Goal: Task Accomplishment & Management: Use online tool/utility

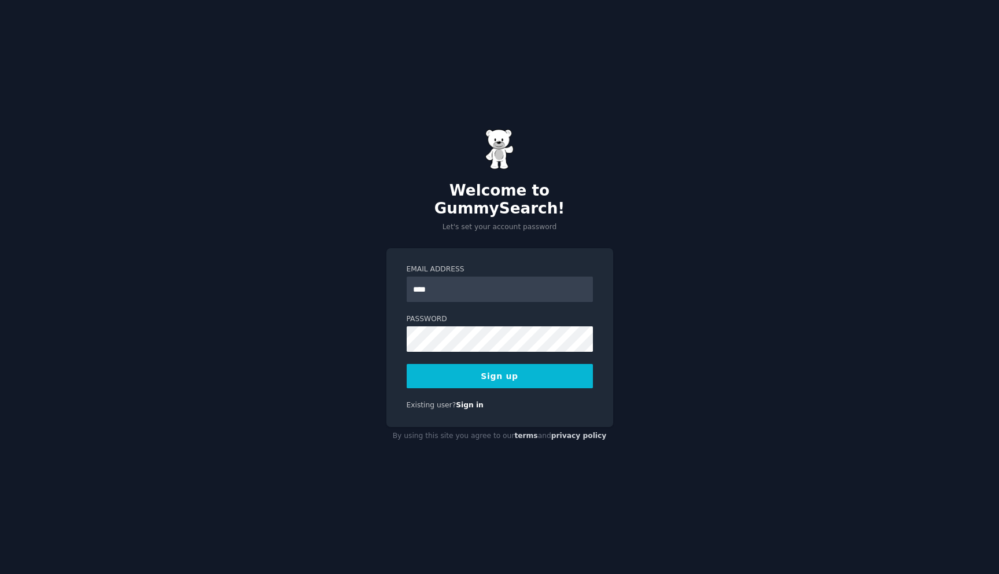
type input "**********"
click at [509, 373] on button "Sign up" at bounding box center [500, 376] width 186 height 24
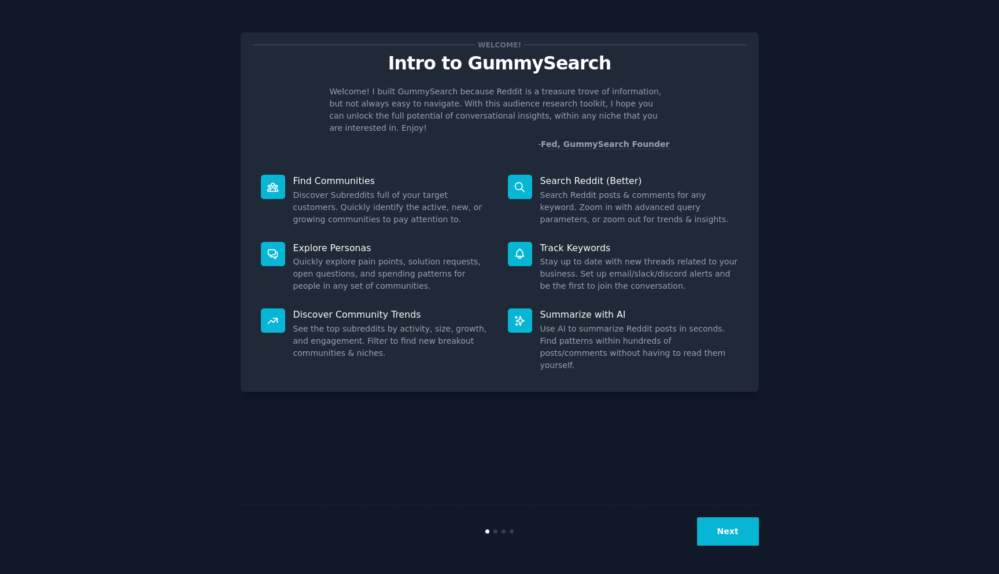
click at [671, 61] on p "Intro to GummySearch" at bounding box center [500, 63] width 494 height 20
click at [727, 532] on button "Next" at bounding box center [728, 531] width 62 height 28
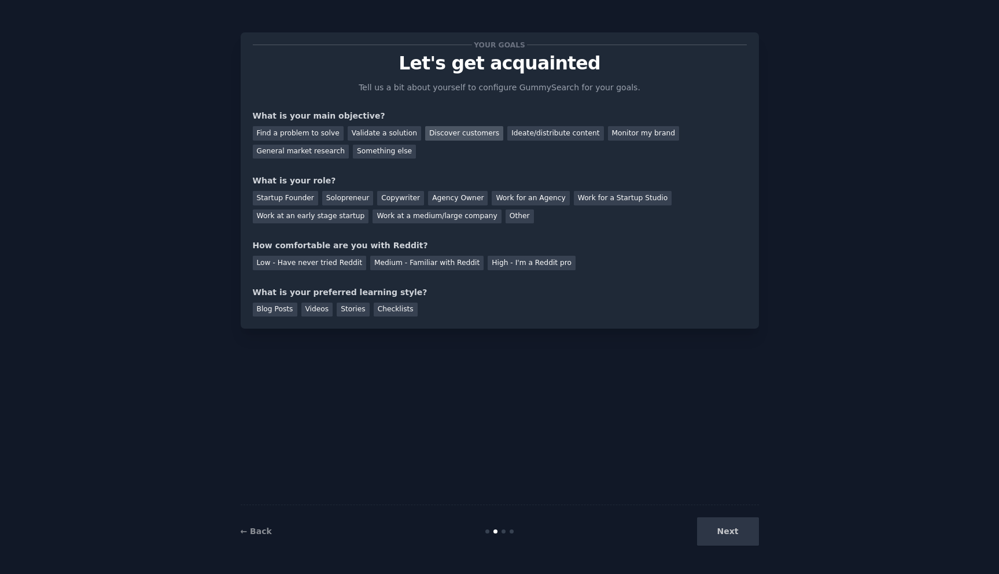
click at [446, 132] on div "Discover customers" at bounding box center [464, 133] width 78 height 14
click at [275, 201] on div "Startup Founder" at bounding box center [285, 198] width 65 height 14
click at [416, 259] on div "Medium - Familiar with Reddit" at bounding box center [426, 263] width 113 height 14
click at [381, 313] on div "Checklists" at bounding box center [396, 310] width 44 height 14
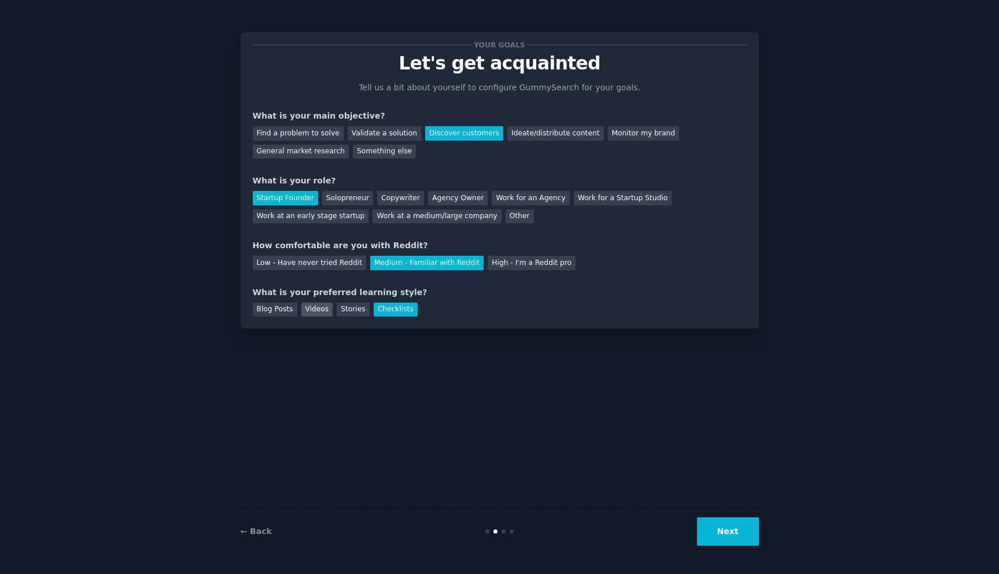
click at [310, 315] on div "Videos" at bounding box center [317, 310] width 32 height 14
click at [389, 307] on div "Checklists" at bounding box center [396, 310] width 44 height 14
click at [323, 305] on div "Videos" at bounding box center [317, 310] width 32 height 14
click at [730, 533] on button "Next" at bounding box center [728, 531] width 62 height 28
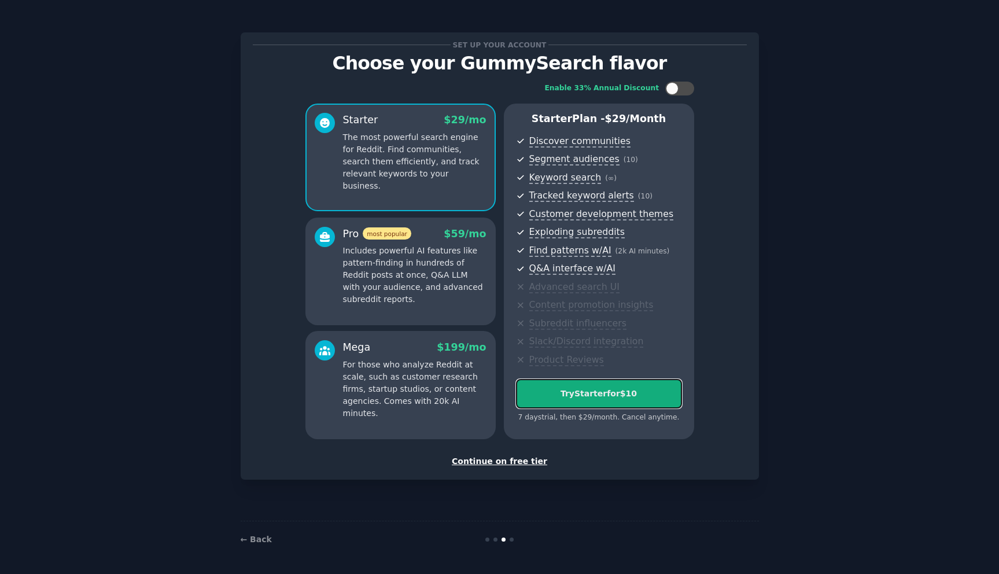
click at [652, 386] on button "Try Starter for $10" at bounding box center [599, 394] width 166 height 30
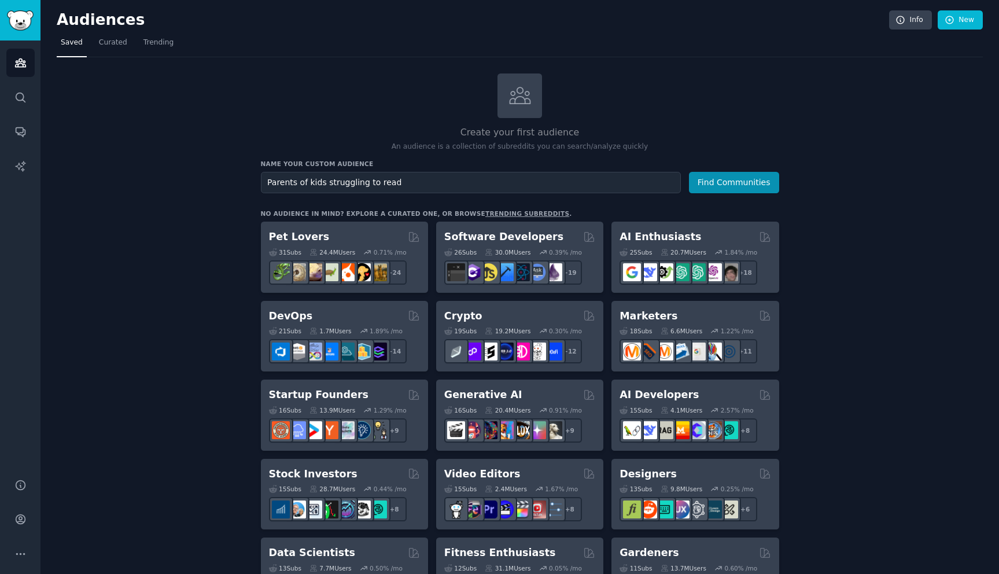
click at [297, 182] on input "Parents of kids struggling to read" at bounding box center [471, 182] width 420 height 21
type input "Parents of kids struggling to read"
click at [742, 179] on button "Find Communities" at bounding box center [734, 182] width 90 height 21
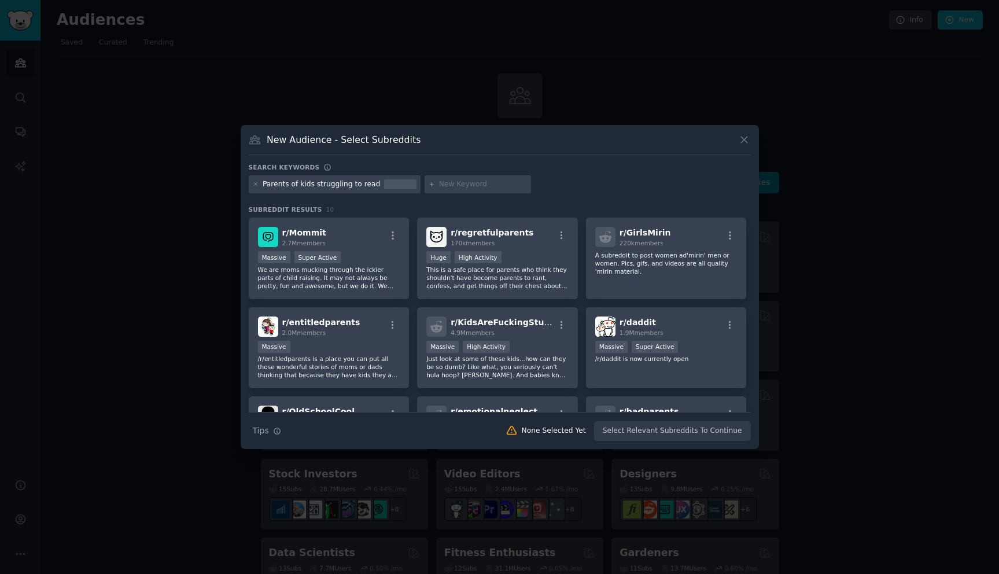
click at [487, 185] on input "text" at bounding box center [483, 184] width 88 height 10
type input "literacy specialists"
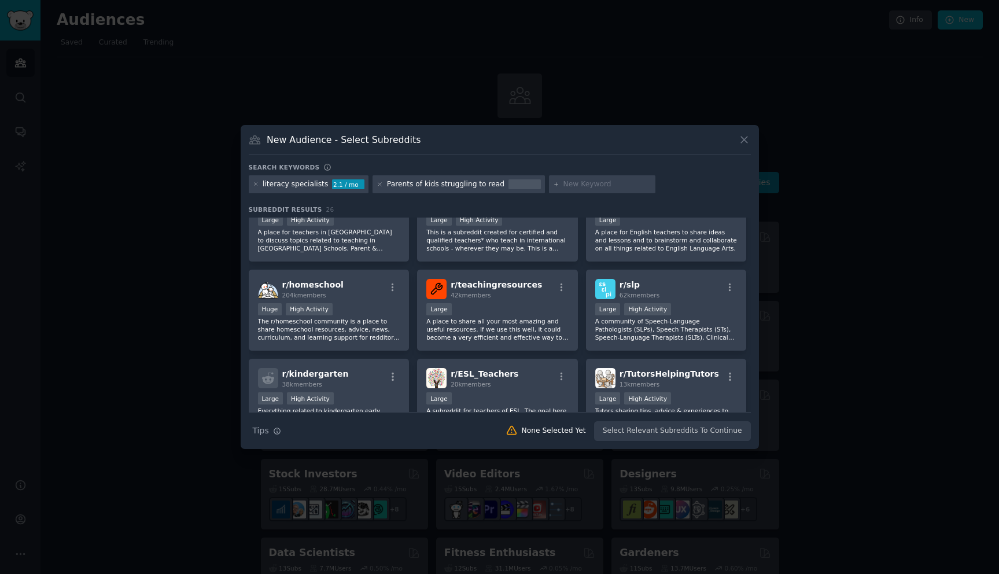
scroll to position [391, 0]
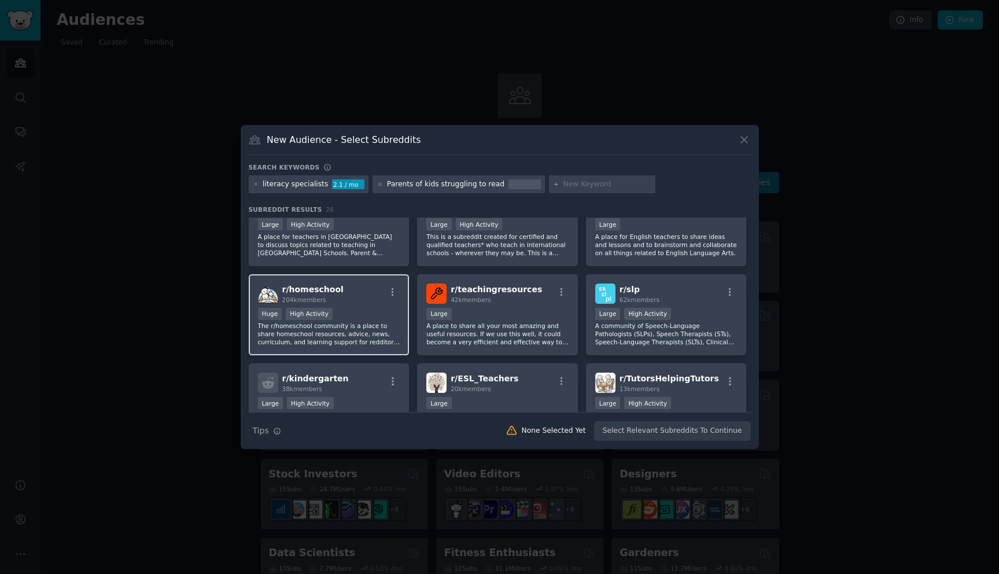
click at [356, 297] on div "r/ homeschool 204k members" at bounding box center [329, 294] width 142 height 20
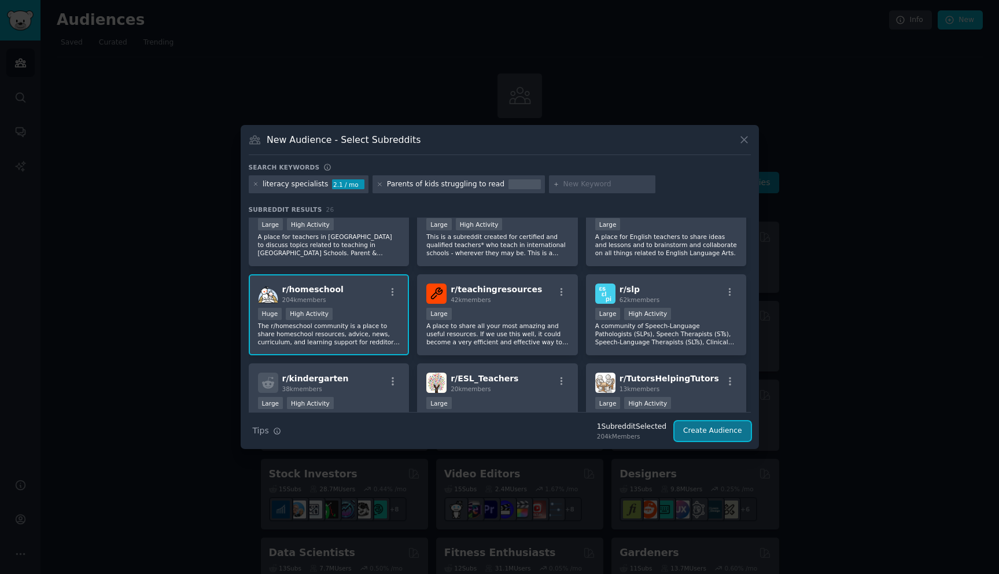
click at [733, 434] on button "Create Audience" at bounding box center [713, 431] width 76 height 20
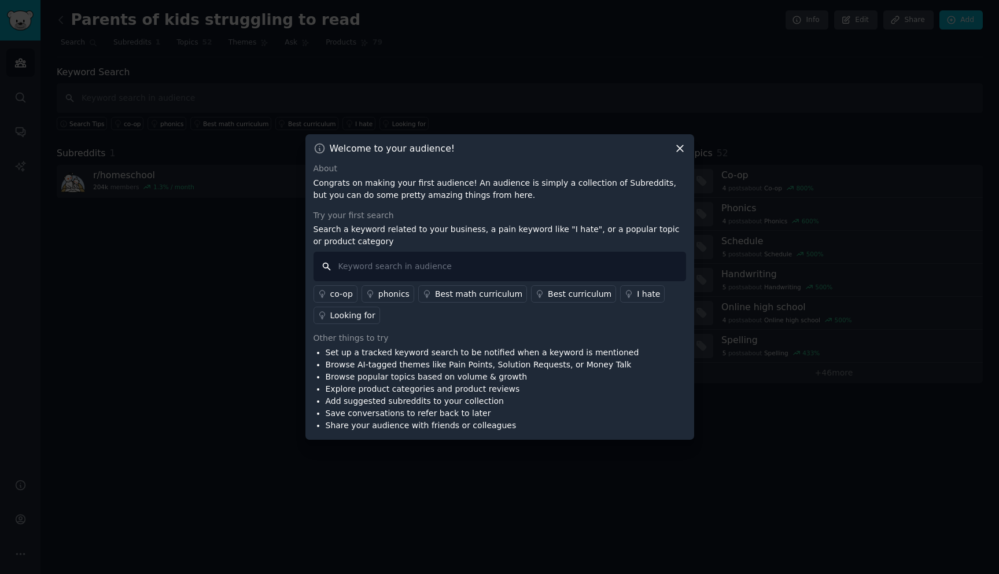
click at [461, 275] on input "text" at bounding box center [500, 267] width 373 height 30
type input "reading struggles"
click at [403, 292] on div "phonics" at bounding box center [393, 294] width 31 height 12
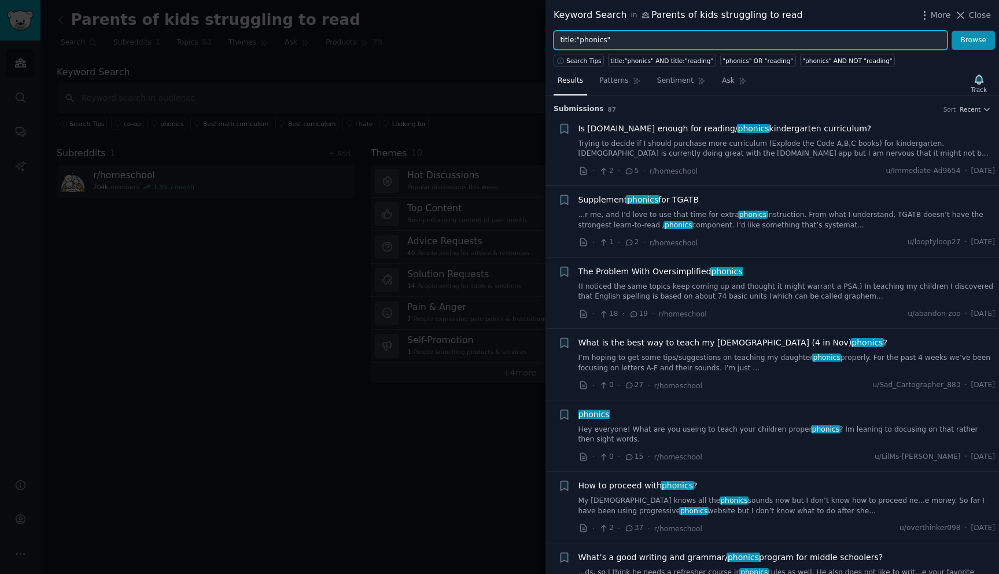
click at [691, 38] on input "title:"phonics"" at bounding box center [751, 41] width 394 height 20
click at [471, 141] on div at bounding box center [499, 287] width 999 height 574
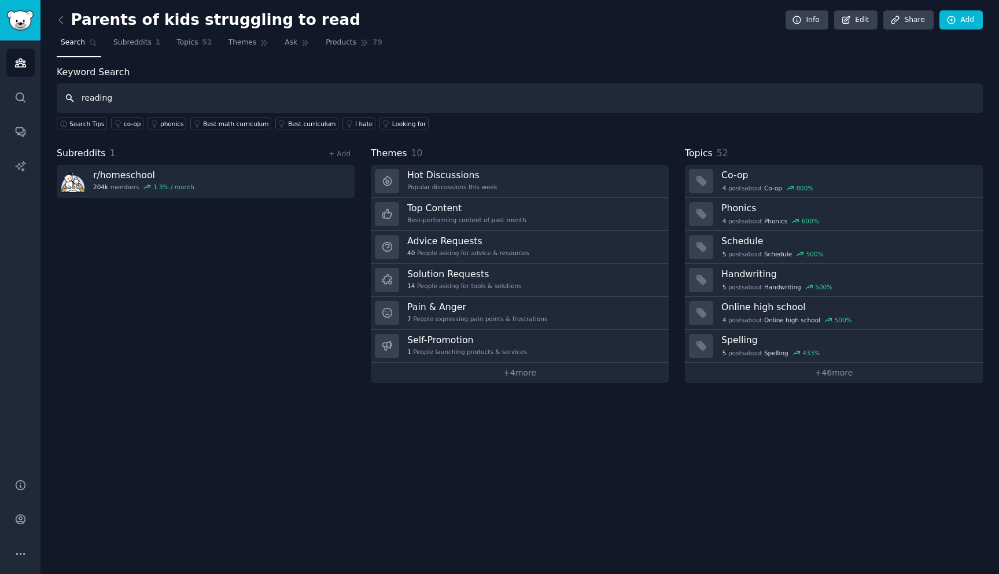
type input "reading"
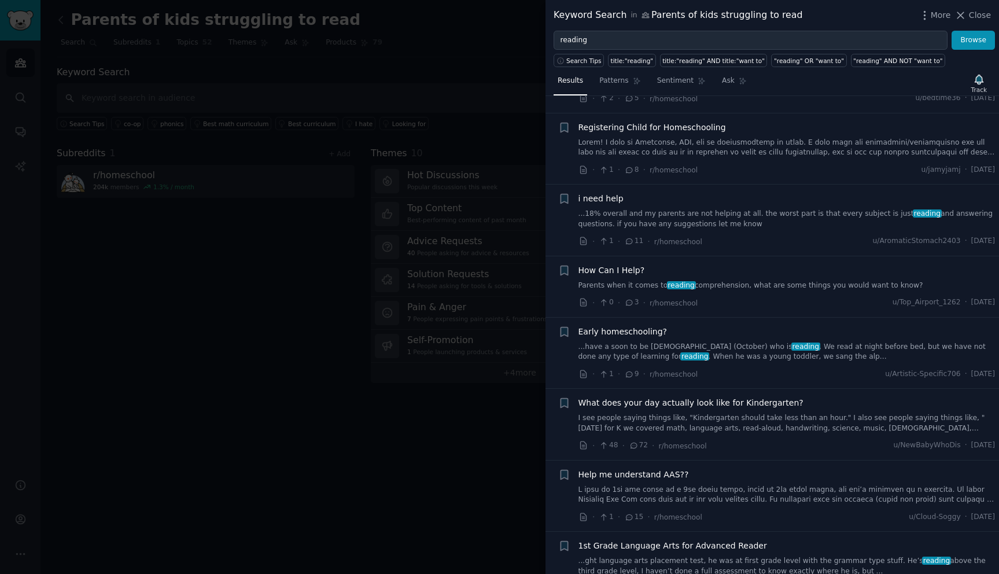
scroll to position [583, 0]
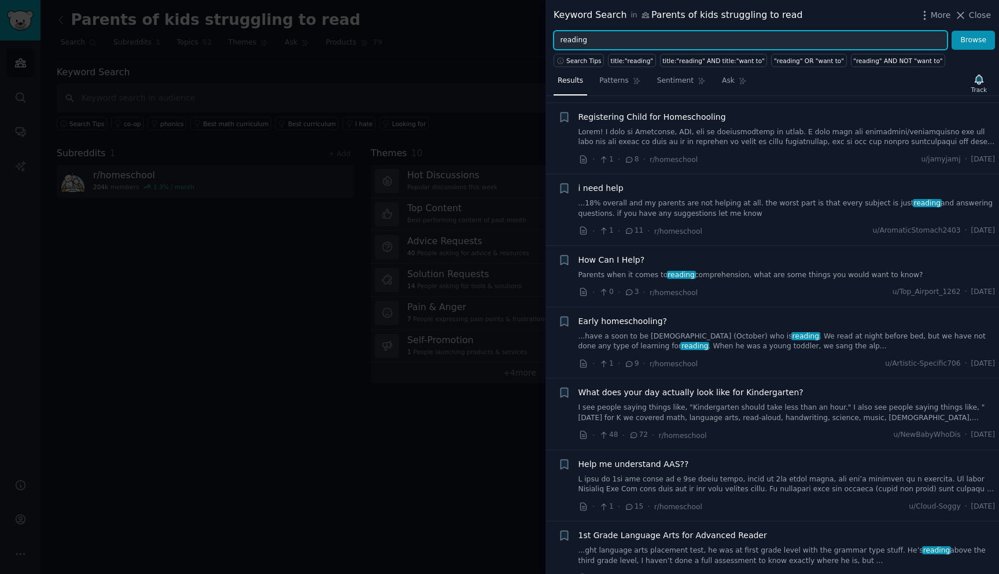
click at [636, 34] on input "reading" at bounding box center [751, 41] width 394 height 20
click at [631, 39] on input "reading" at bounding box center [751, 41] width 394 height 20
type input "reading struggles"
click at [952, 31] on button "Browse" at bounding box center [973, 41] width 43 height 20
